Goal: Task Accomplishment & Management: Use online tool/utility

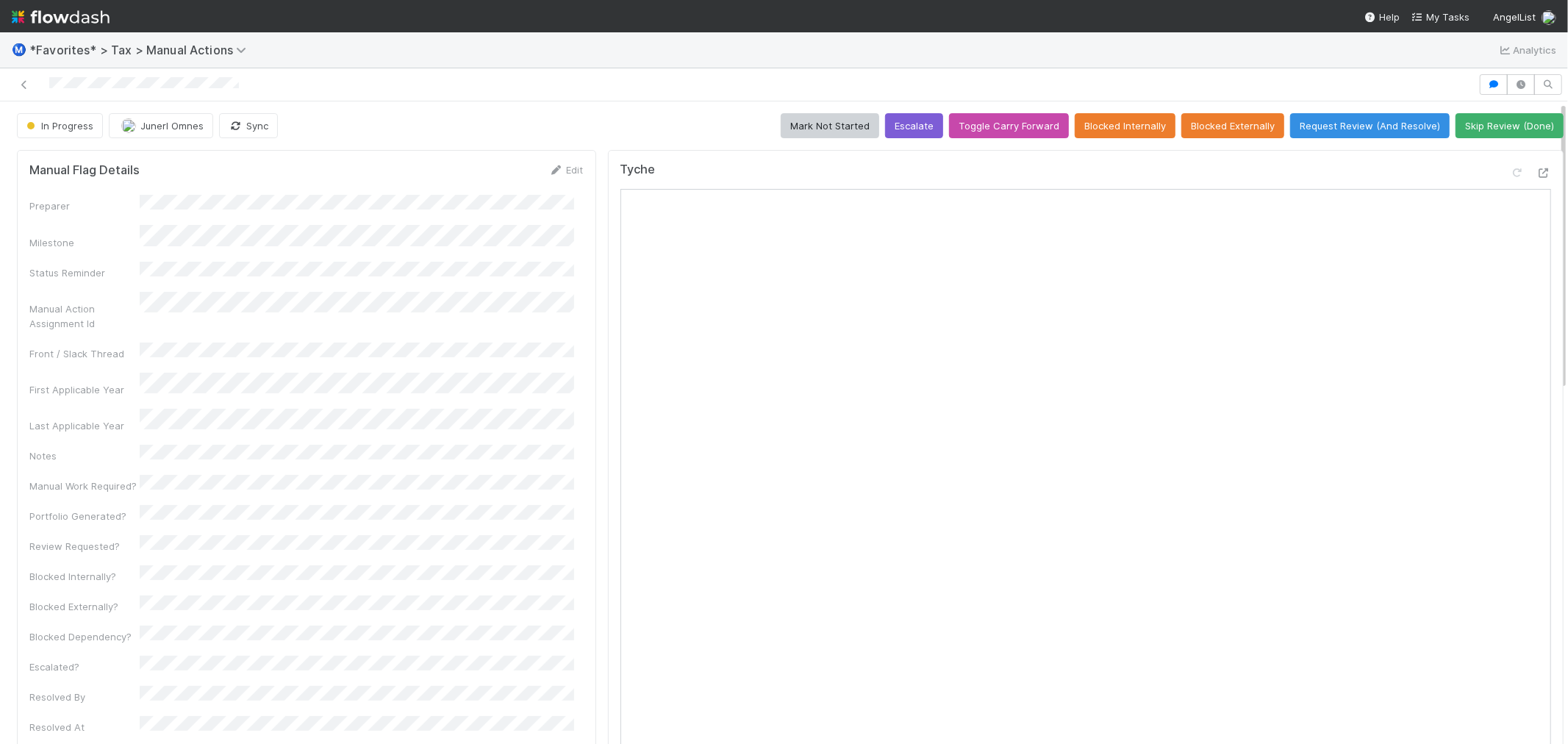
click at [89, 87] on div at bounding box center [739, 85] width 1466 height 21
click at [350, 78] on div at bounding box center [739, 85] width 1466 height 21
click at [530, 86] on div at bounding box center [739, 85] width 1466 height 21
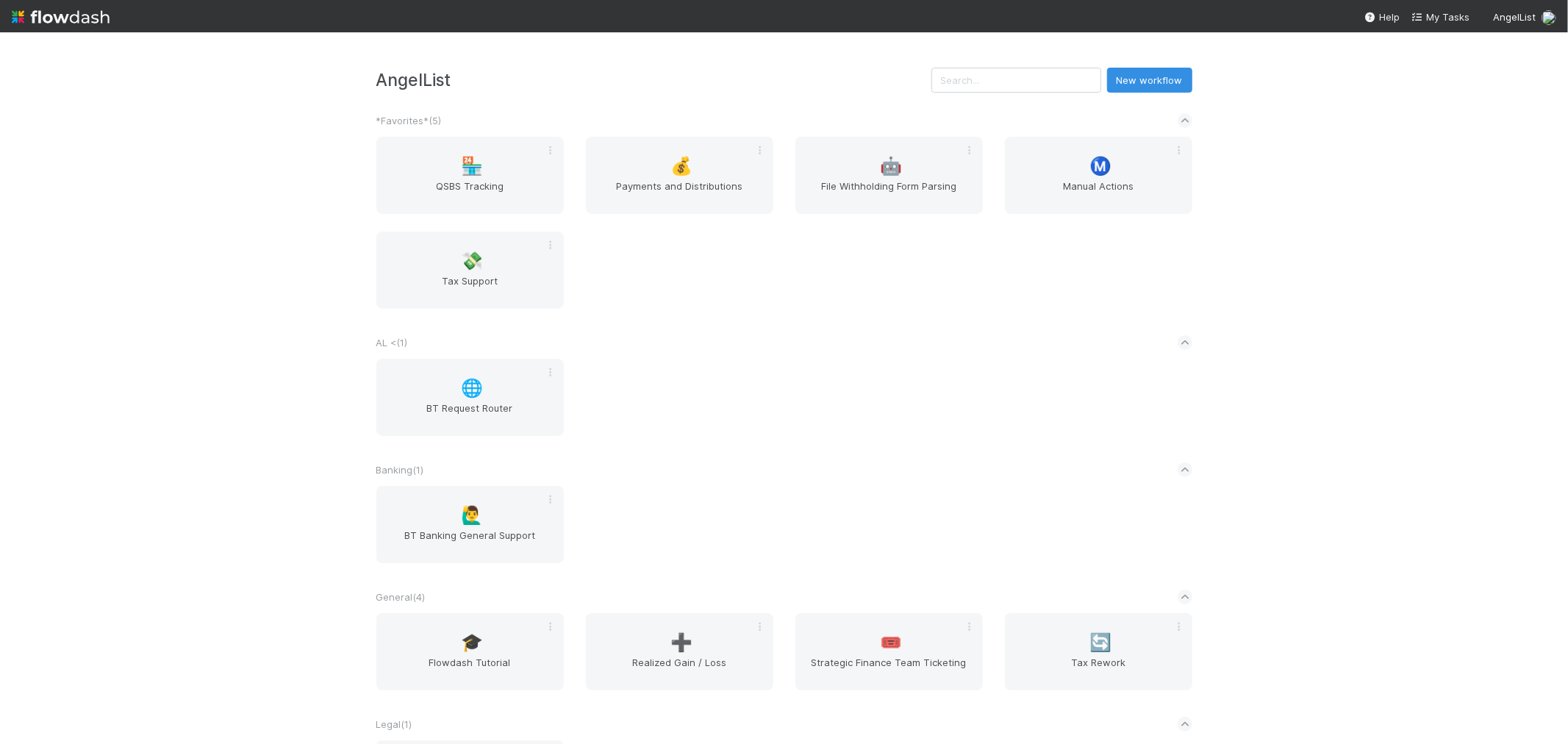
click at [665, 351] on div "AL < ( 1 )" at bounding box center [784, 343] width 816 height 32
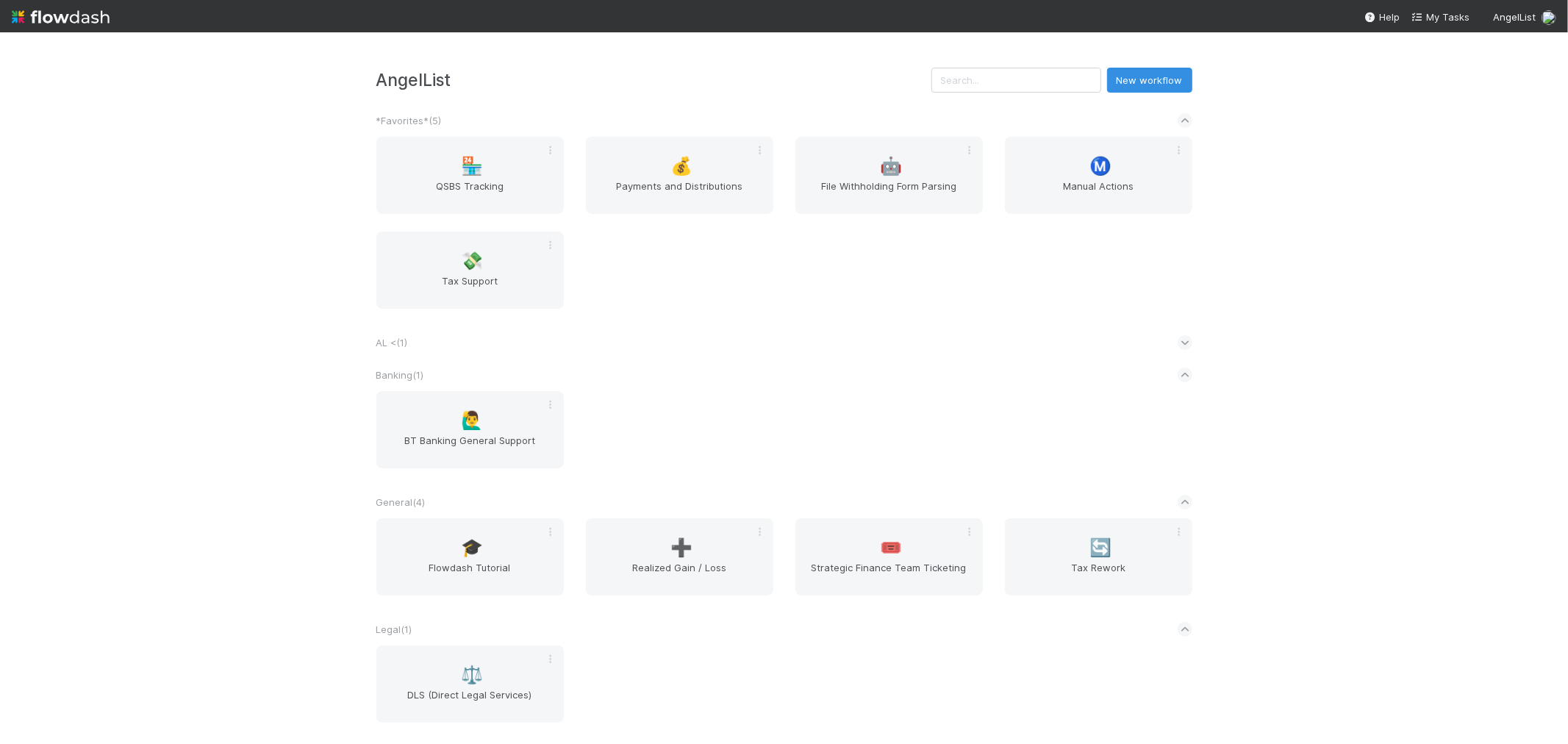
scroll to position [82, 0]
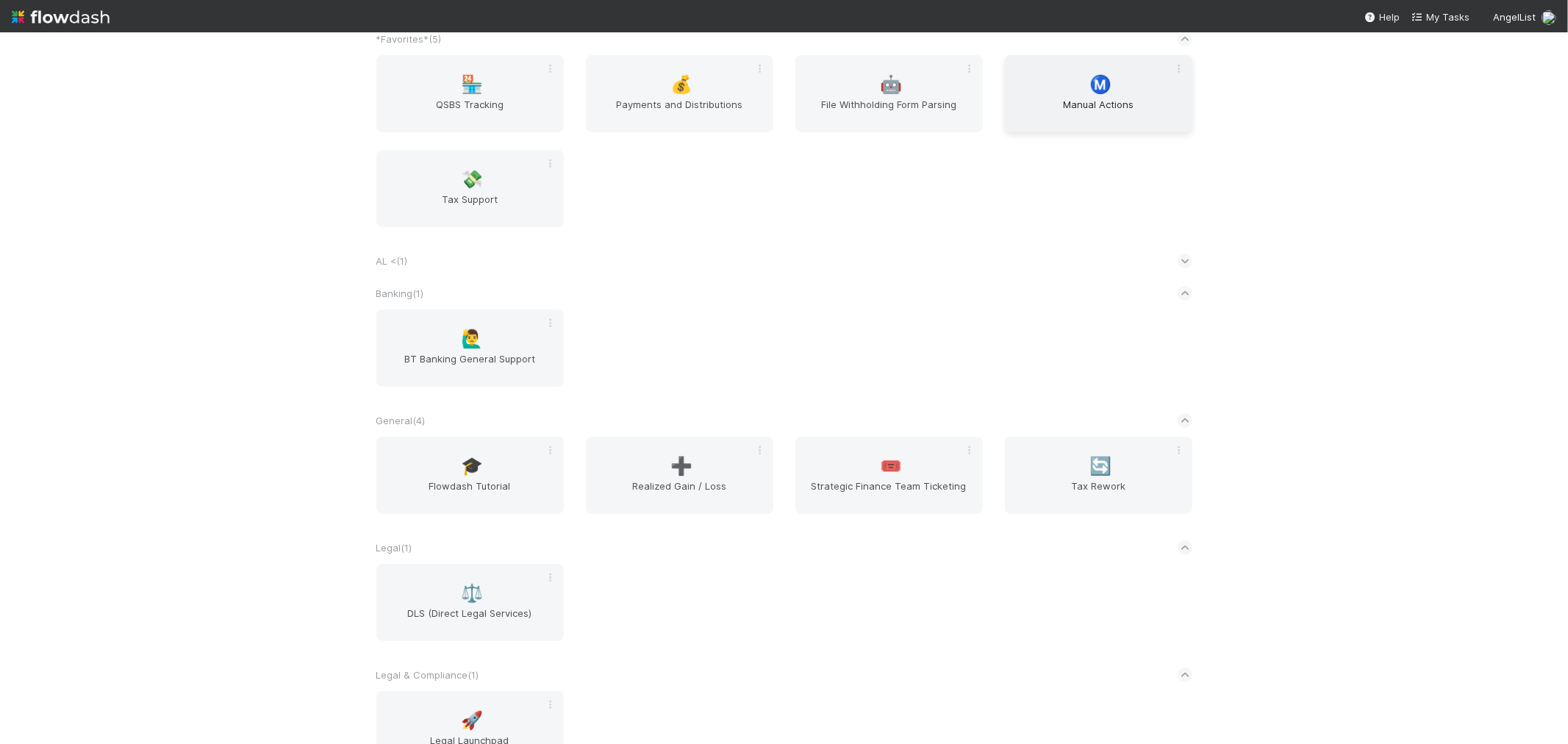
click at [1061, 104] on span "Manual Actions" at bounding box center [1098, 111] width 176 height 29
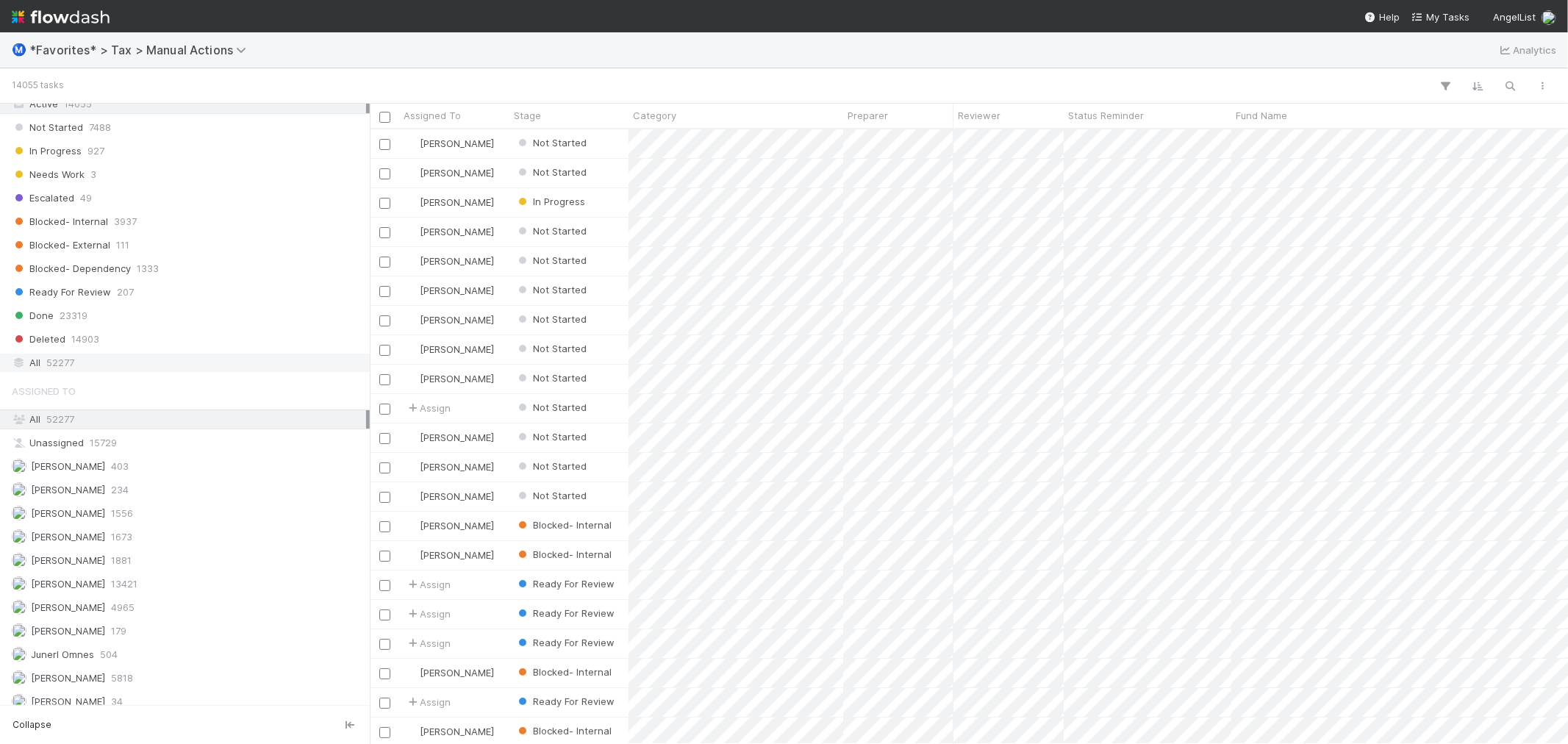
scroll to position [1389, 0]
click at [213, 356] on div "All 52277" at bounding box center [188, 347] width 355 height 18
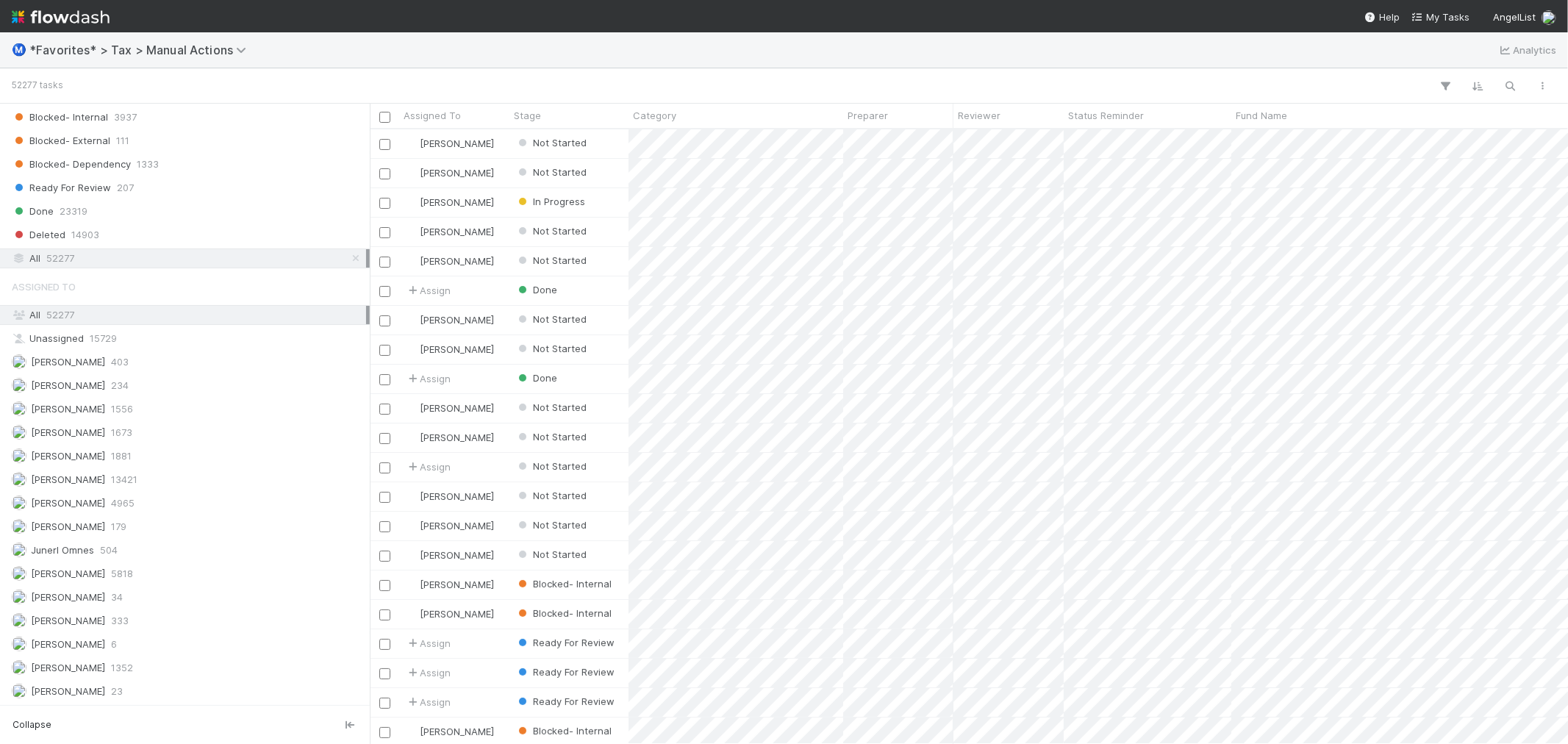
scroll to position [601, 1187]
click at [1524, 83] on button "button" at bounding box center [1511, 86] width 27 height 19
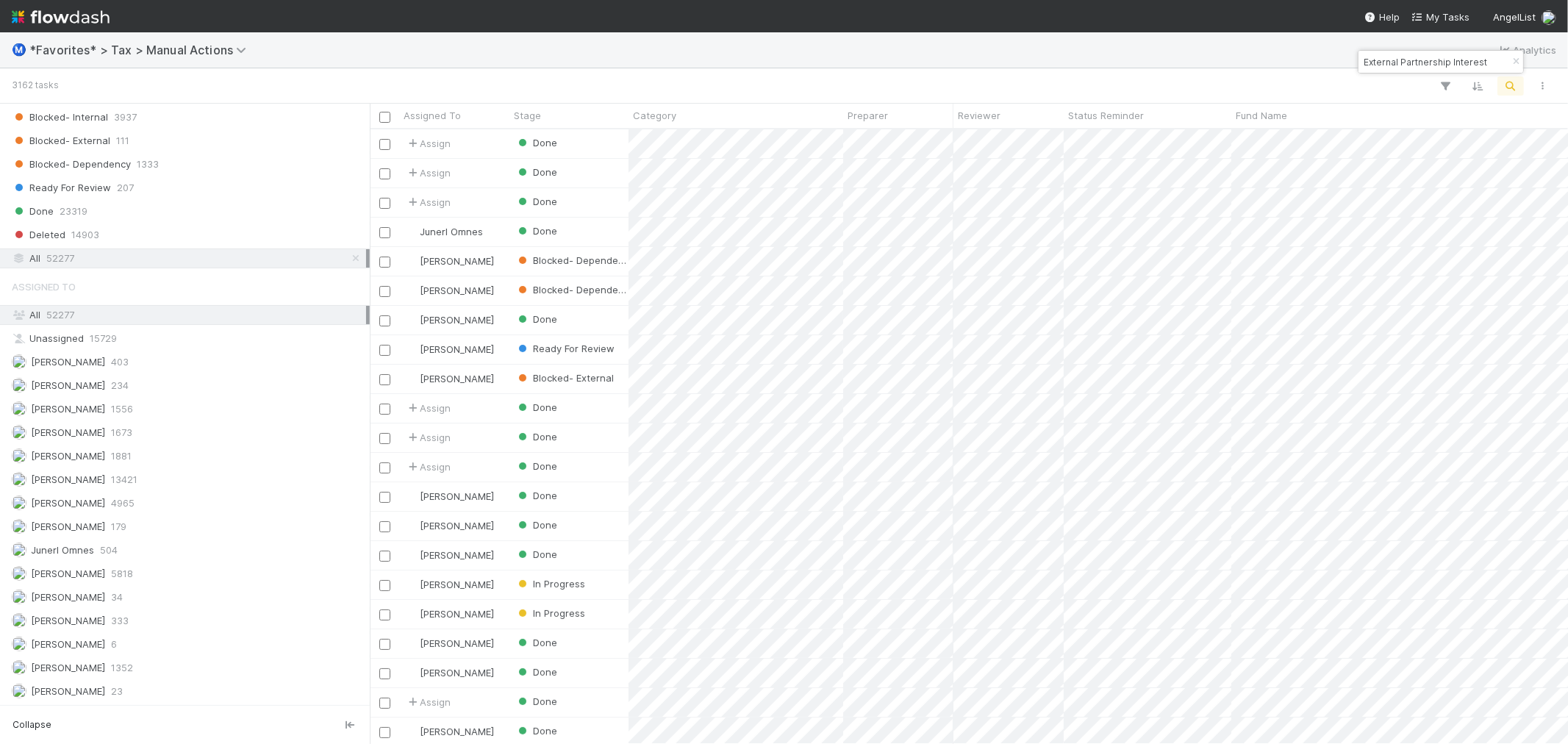
type input "External Partnership Interest"
click at [834, 69] on div "3162 tasks" at bounding box center [784, 86] width 1568 height 35
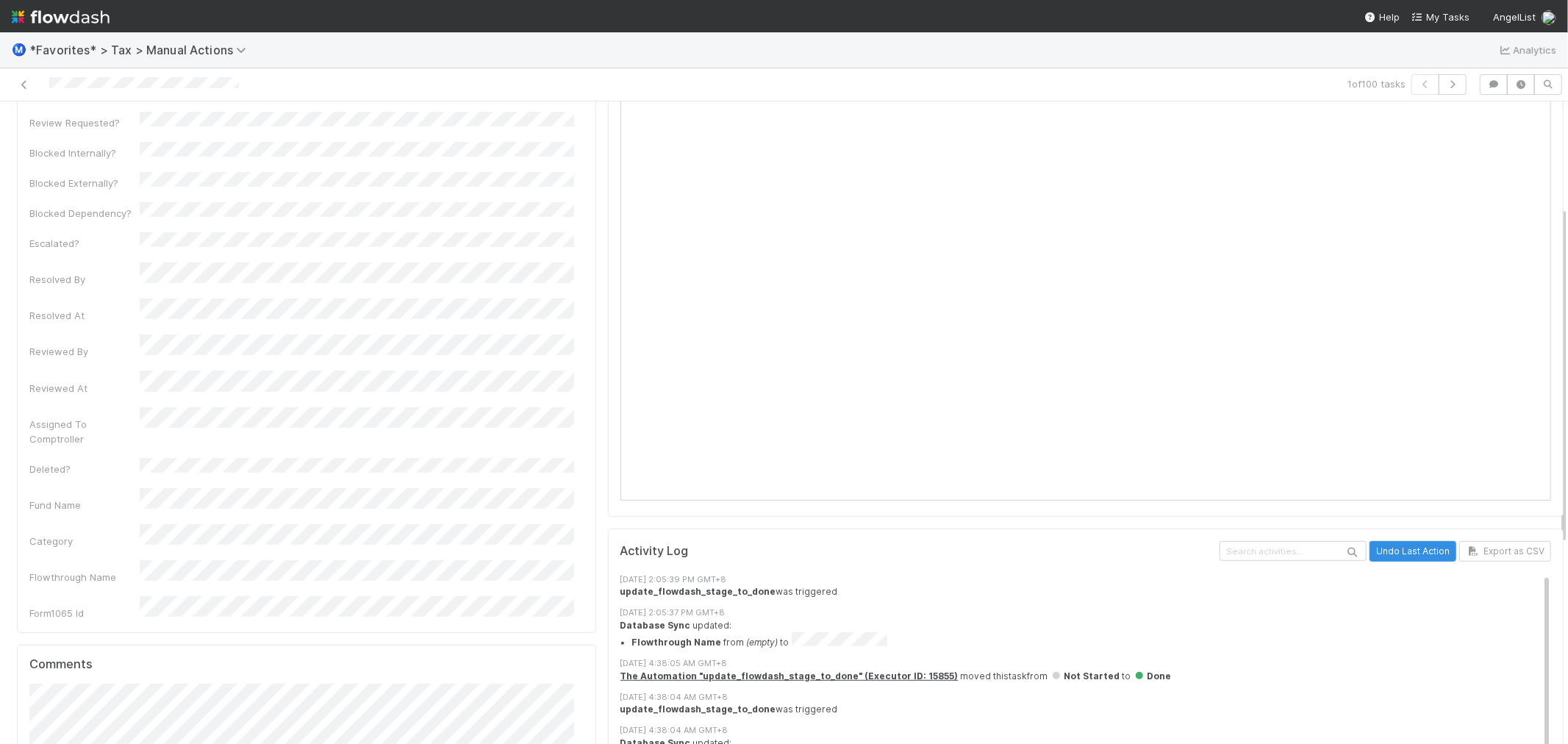
scroll to position [169, 0]
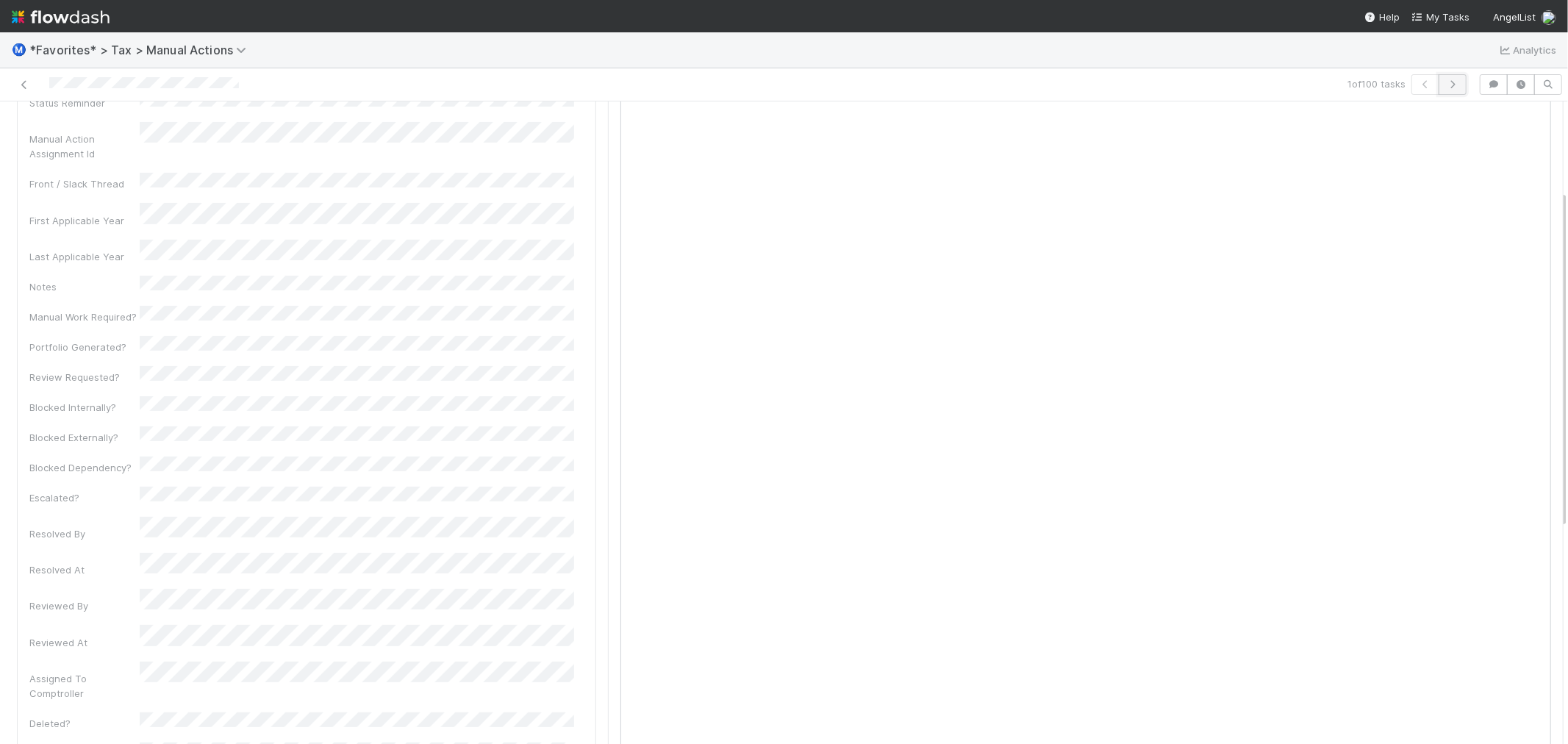
click at [1439, 74] on button "button" at bounding box center [1452, 85] width 28 height 21
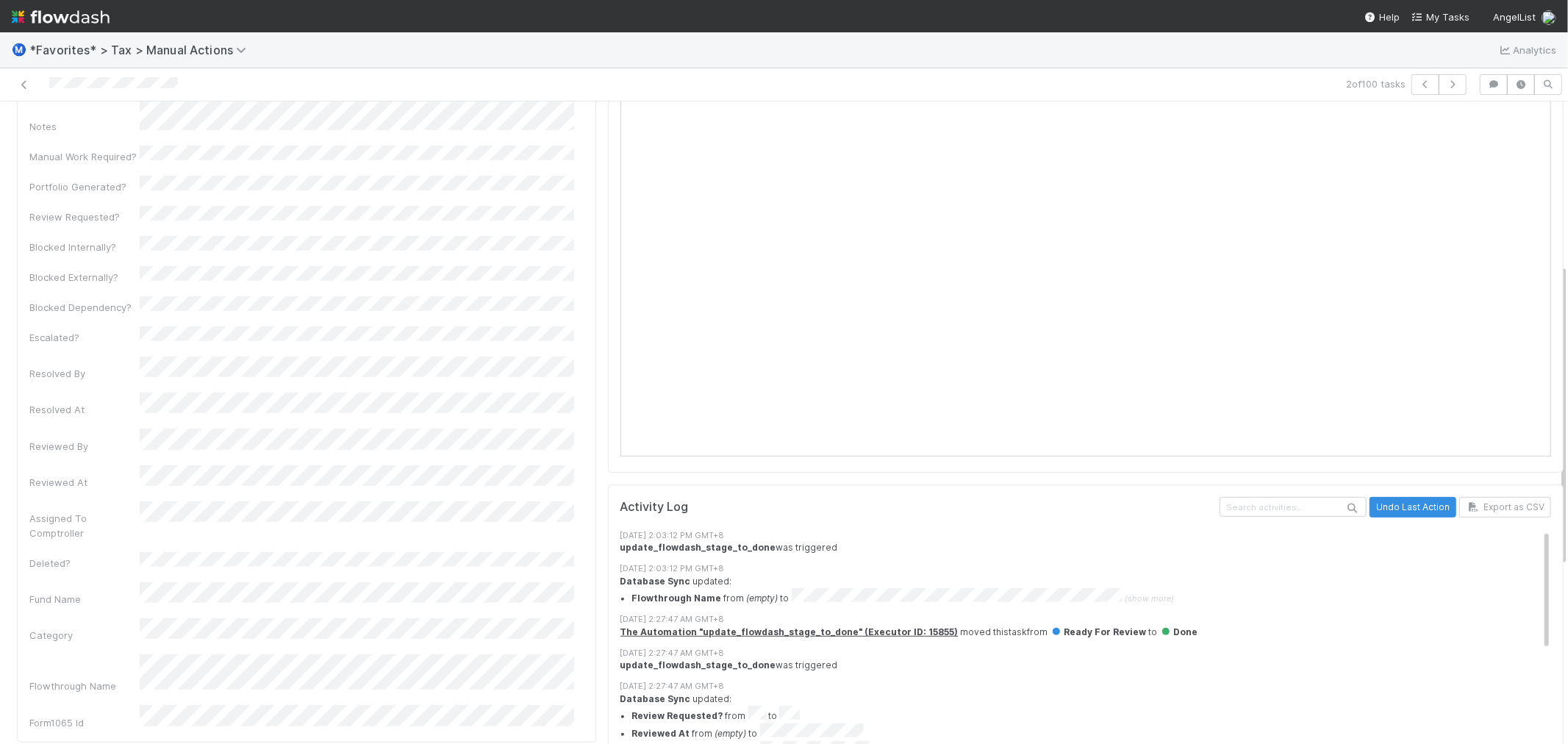
scroll to position [313, 0]
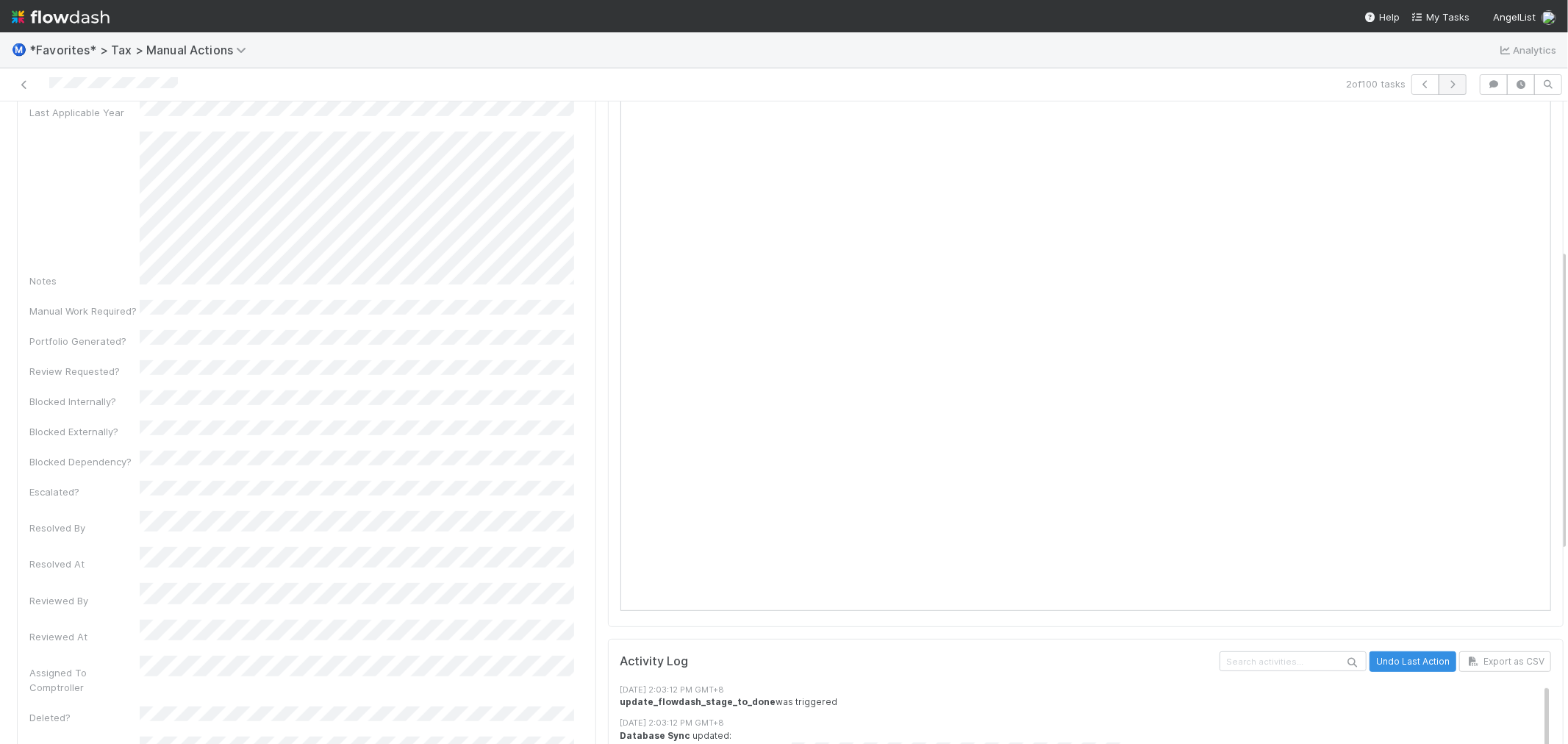
click at [1437, 92] on div "2 of 100 tasks" at bounding box center [784, 85] width 1568 height 33
click at [1439, 77] on button "button" at bounding box center [1452, 85] width 28 height 21
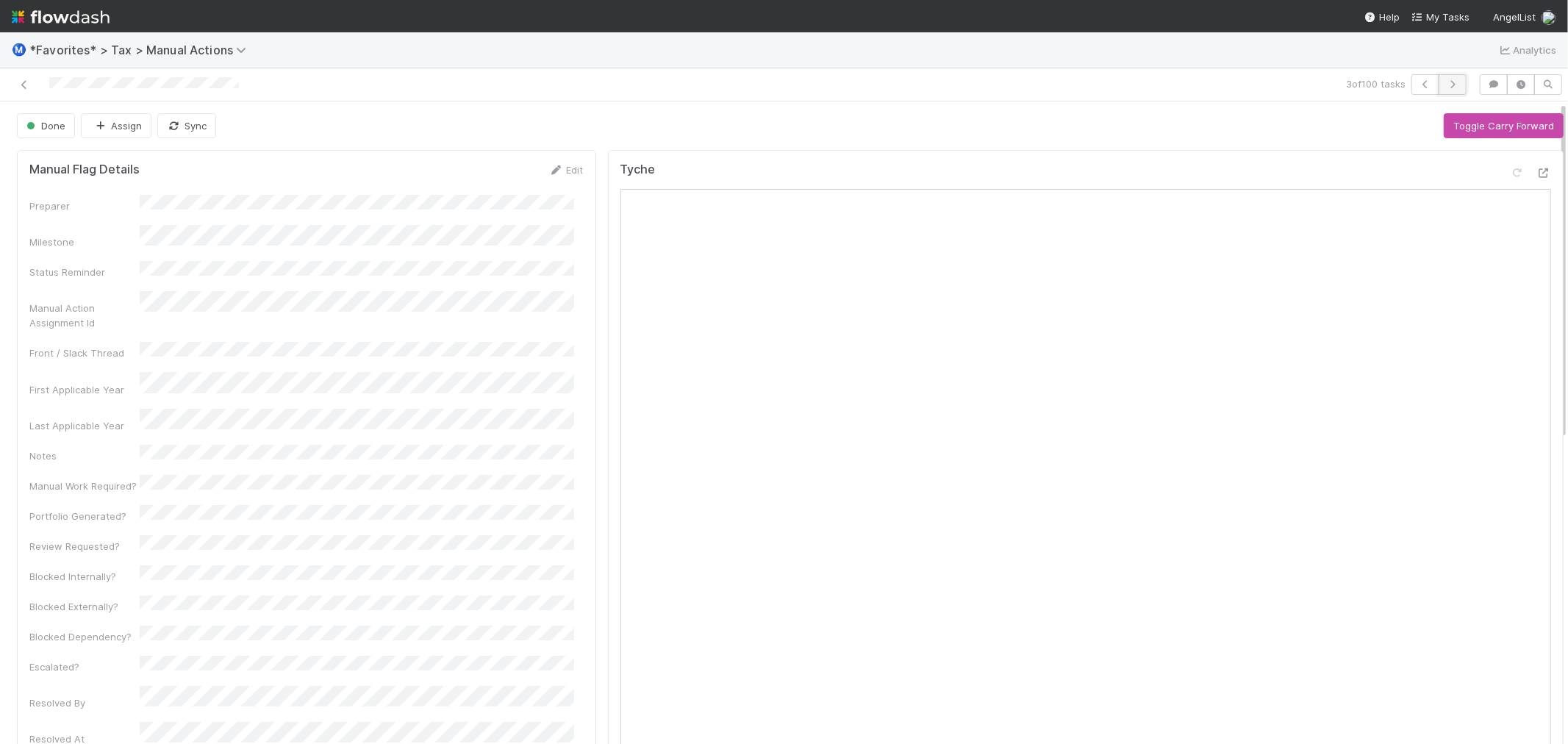
click at [1445, 86] on icon "button" at bounding box center [1452, 84] width 14 height 9
click at [1445, 80] on icon "button" at bounding box center [1452, 84] width 14 height 9
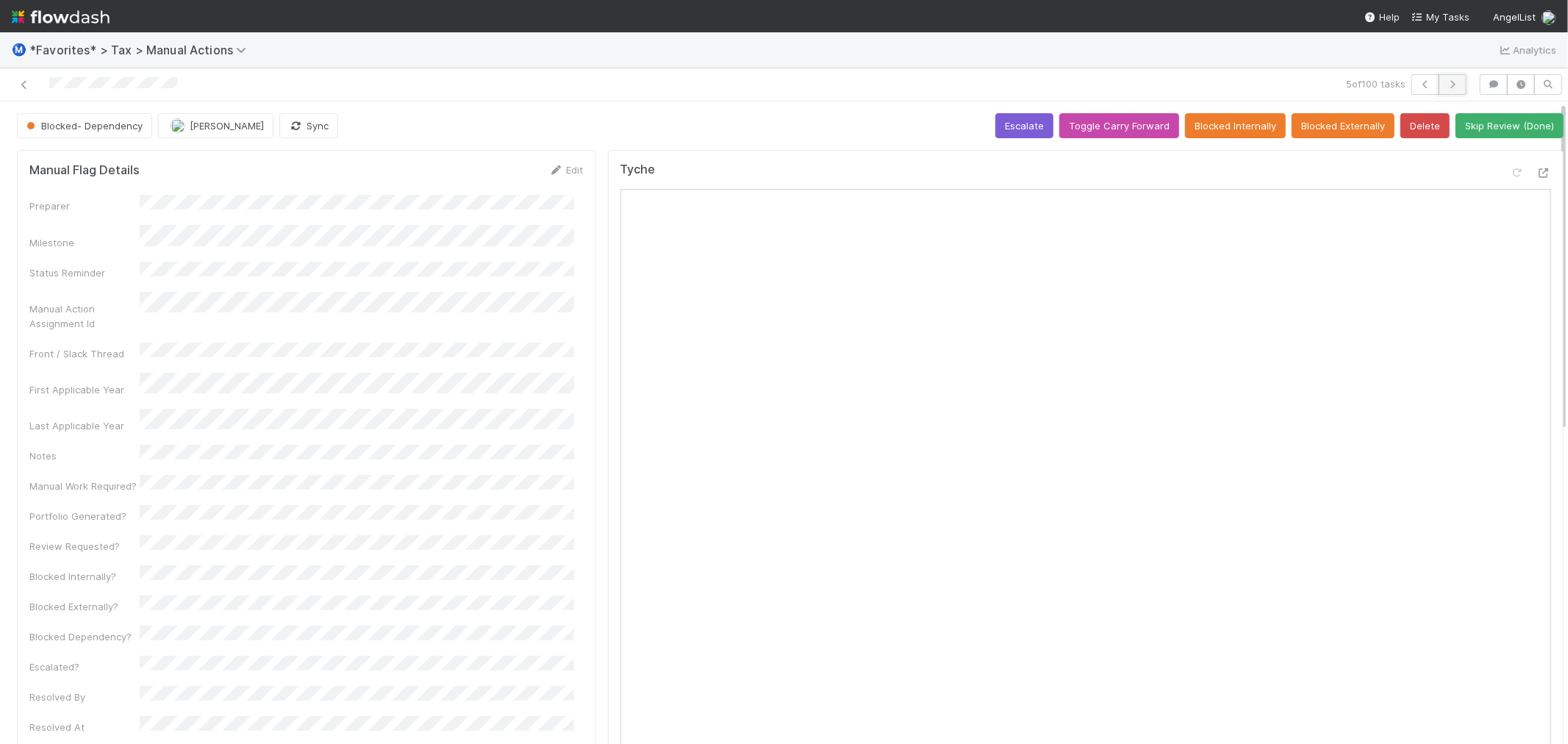
click at [1445, 87] on icon "button" at bounding box center [1452, 84] width 14 height 9
click at [1439, 79] on button "button" at bounding box center [1452, 85] width 28 height 21
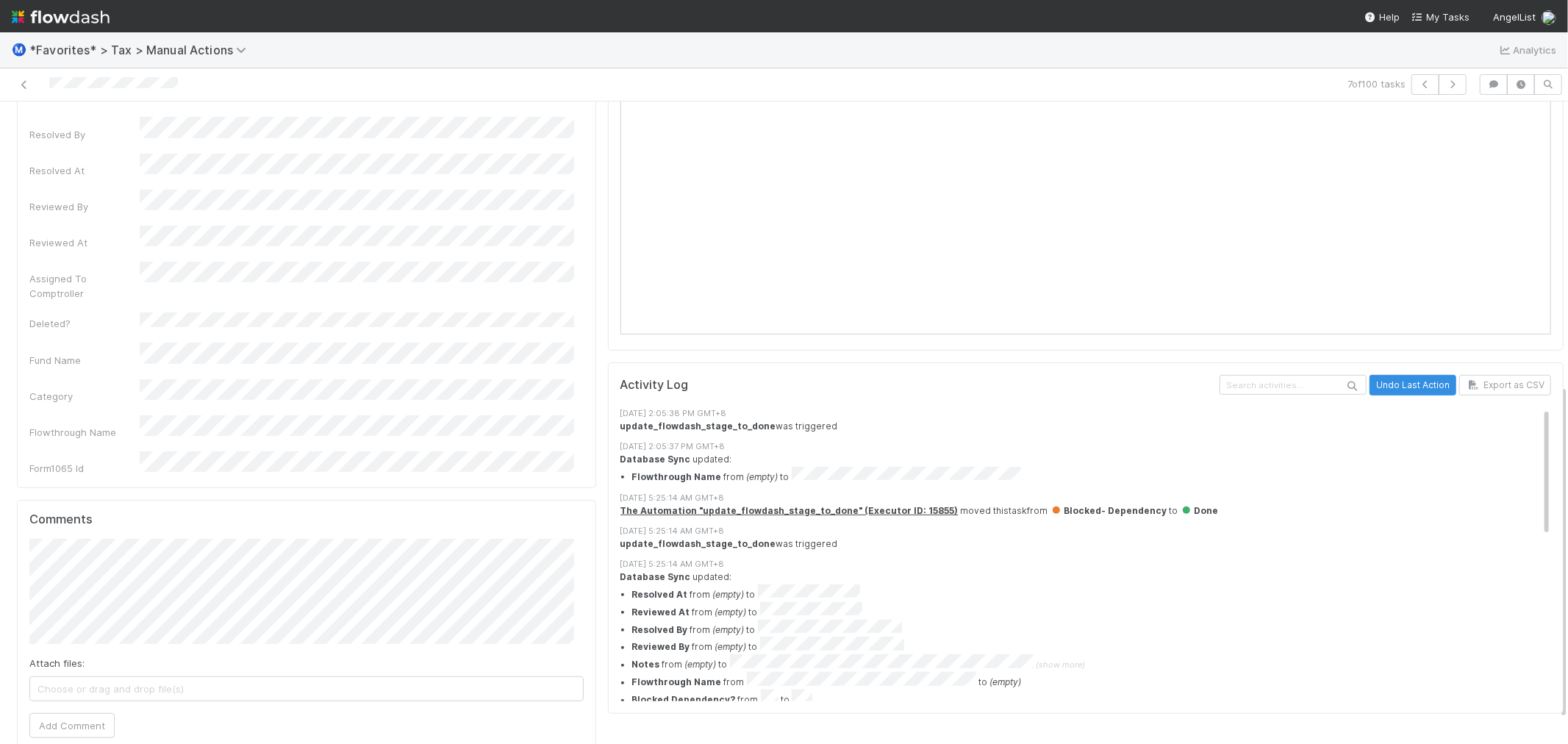
scroll to position [181, 0]
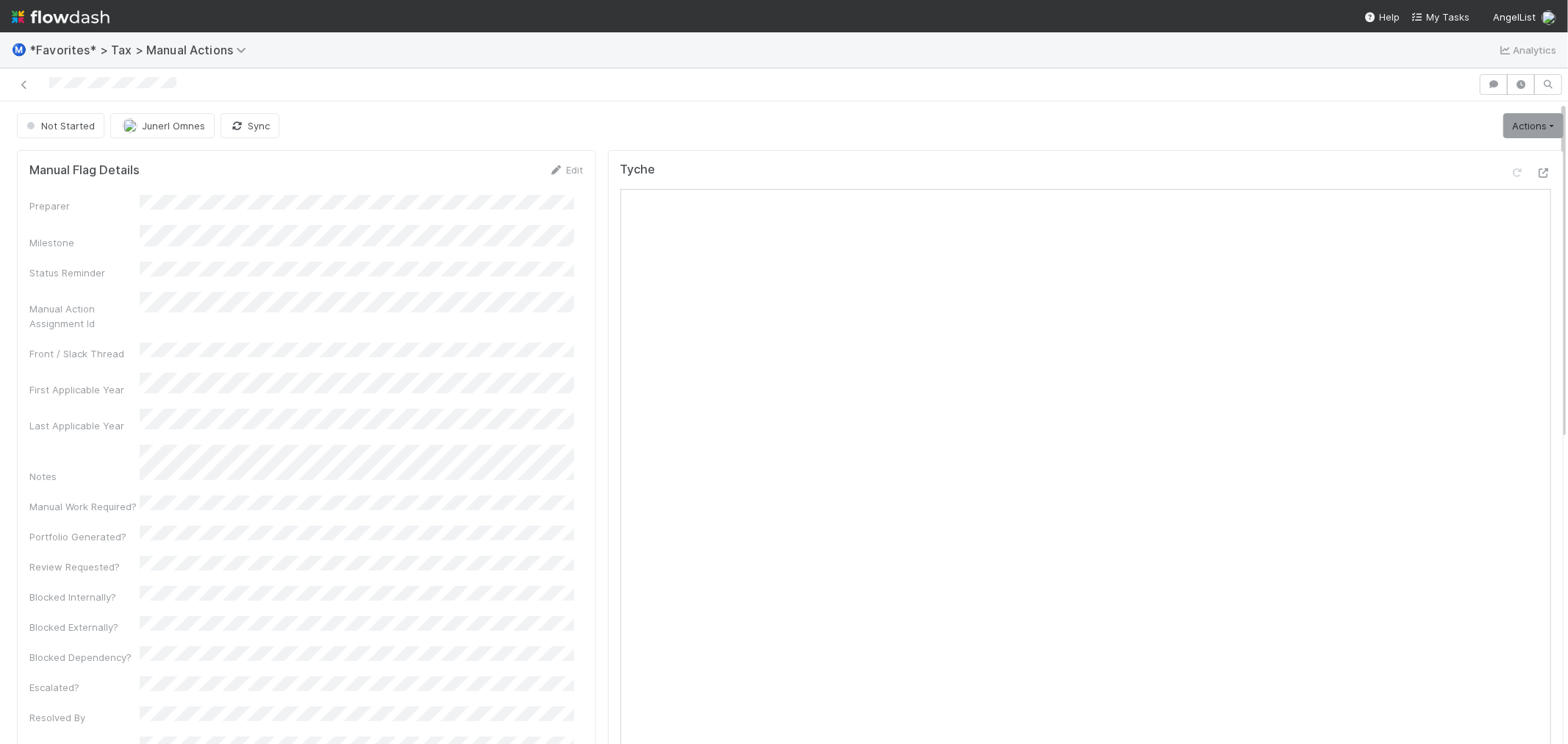
click at [608, 394] on div "Tyche" at bounding box center [1085, 545] width 956 height 791
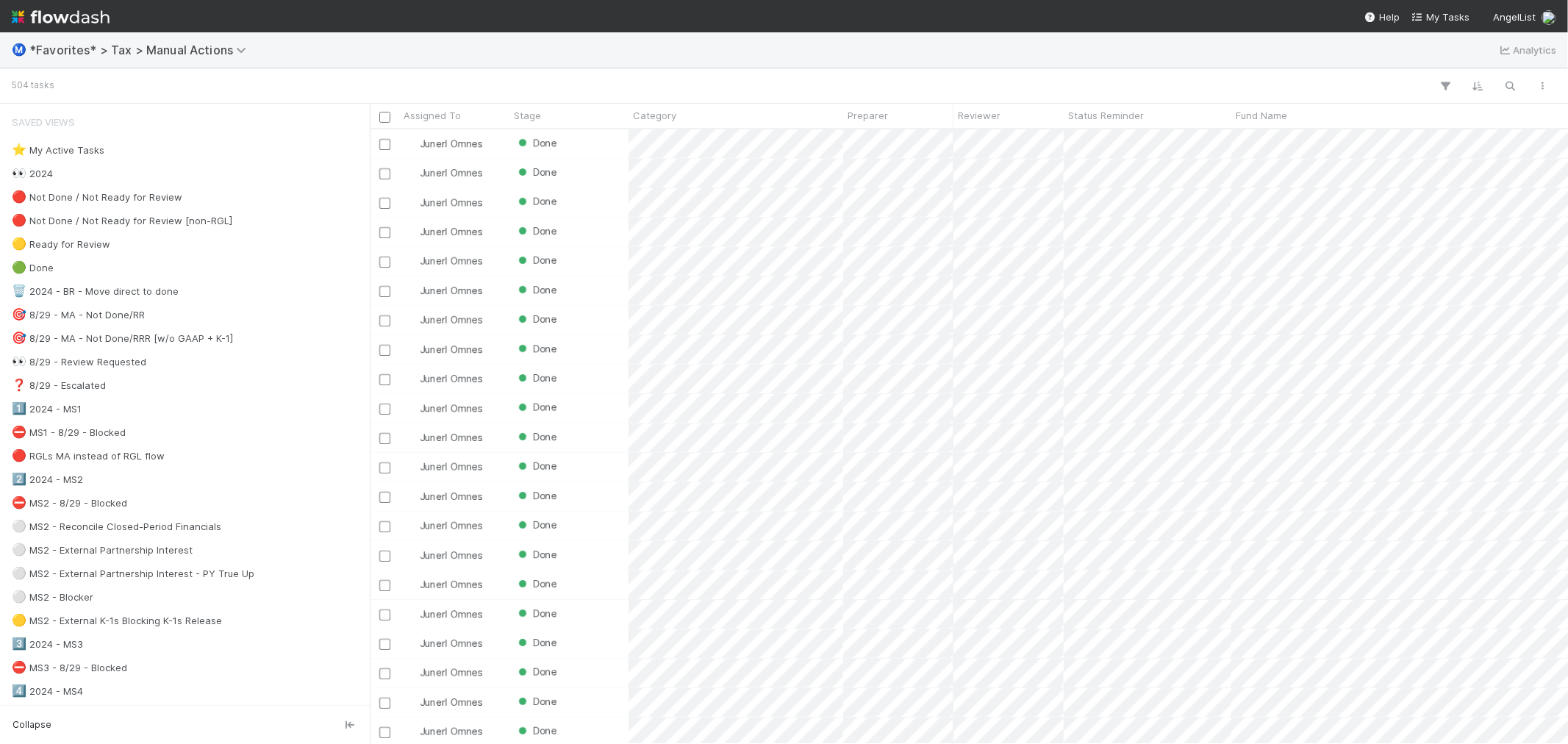
scroll to position [11, 12]
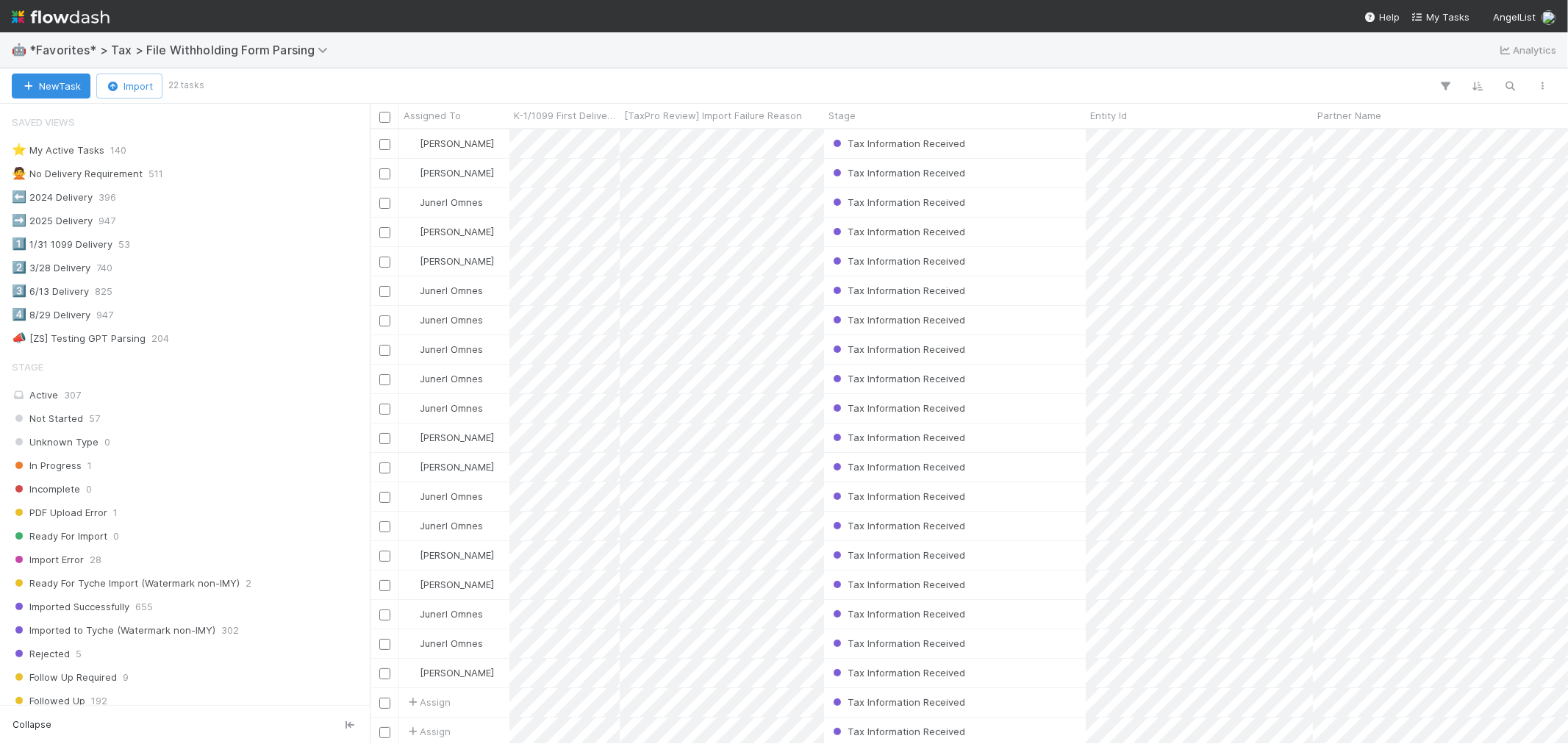
scroll to position [601, 1187]
